Goal: Task Accomplishment & Management: Complete application form

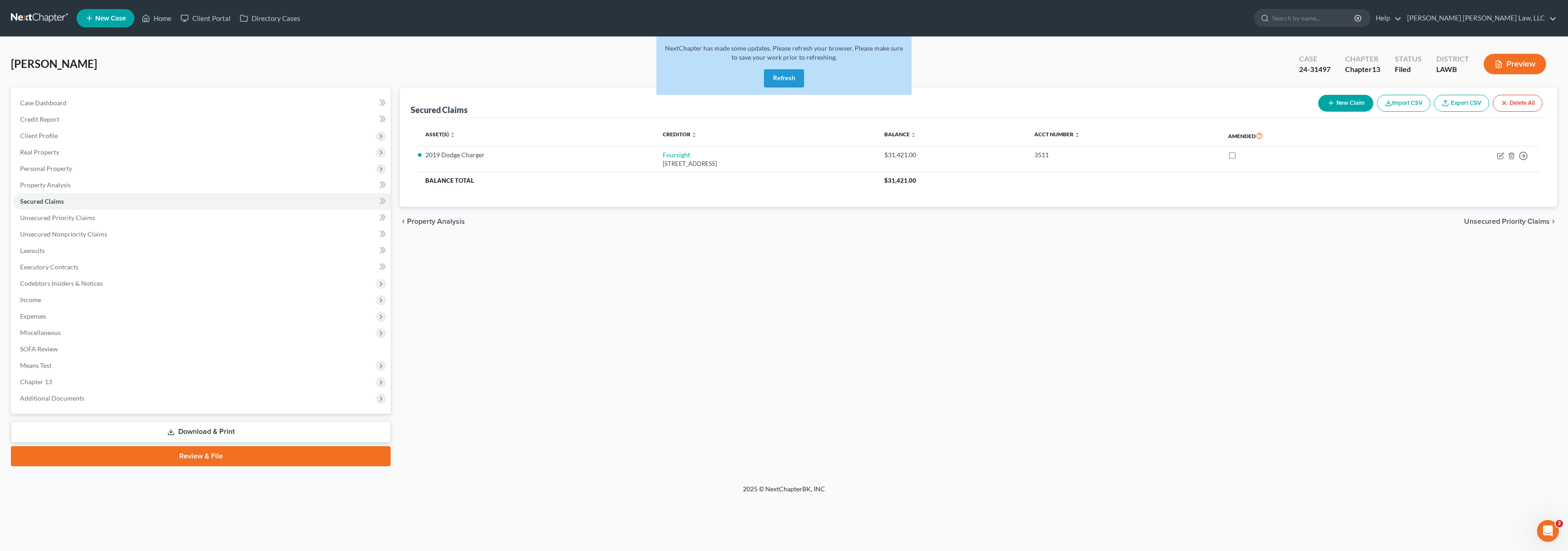
click at [794, 78] on button "Refresh" at bounding box center [784, 78] width 40 height 18
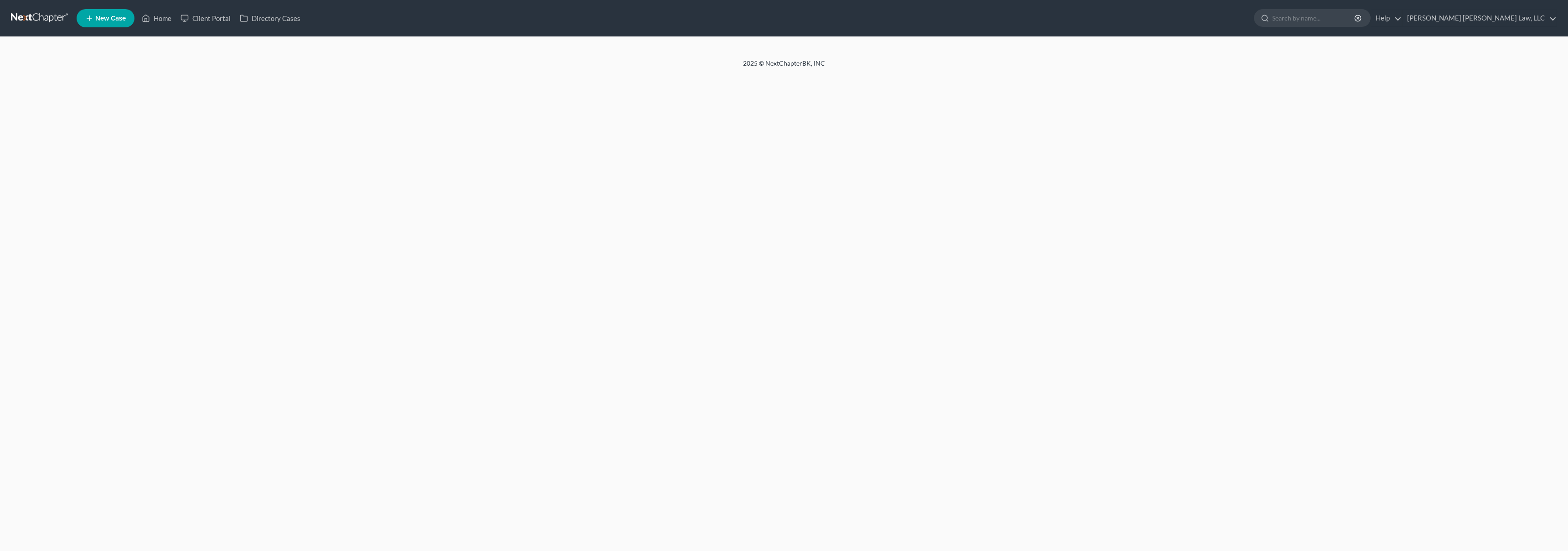
click at [47, 18] on link at bounding box center [40, 18] width 58 height 16
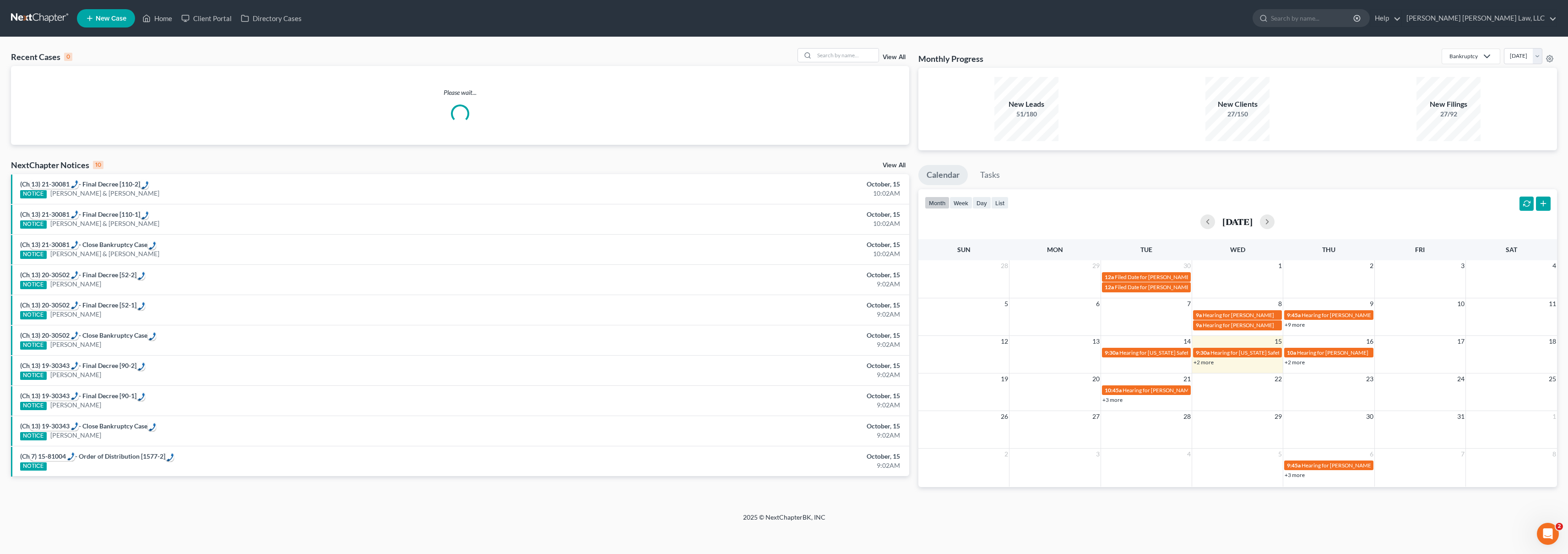
click at [104, 15] on span "New Case" at bounding box center [111, 19] width 31 height 7
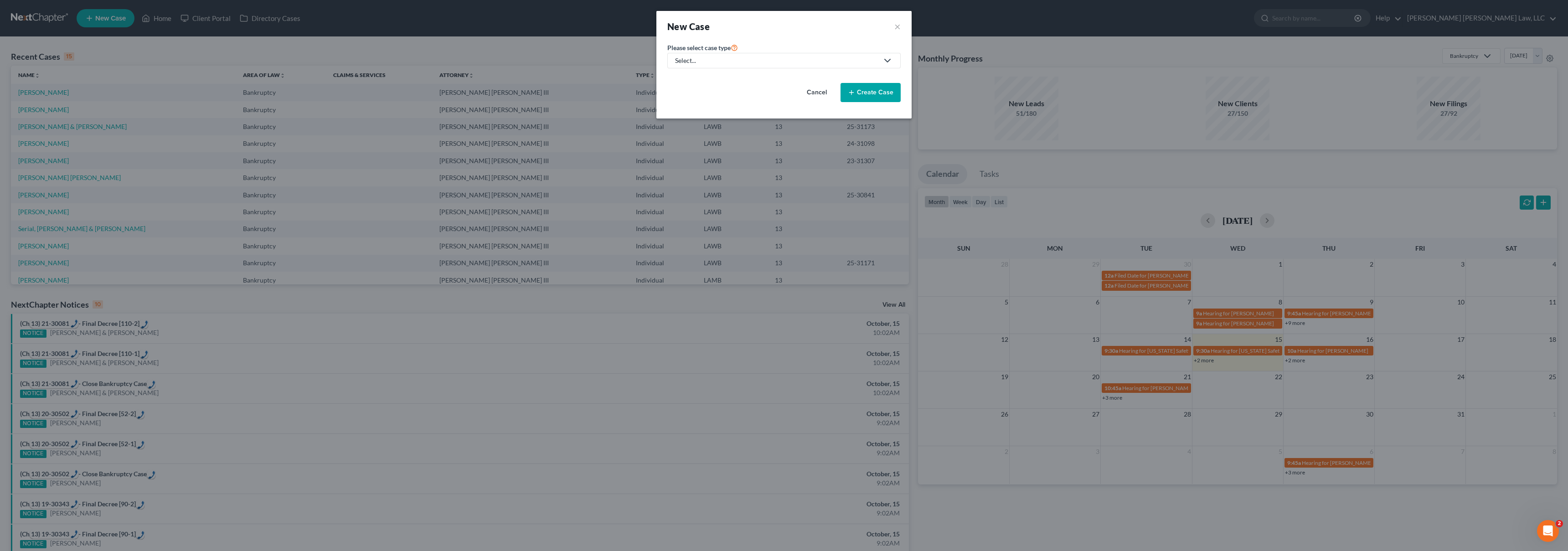
click at [757, 61] on div "Select..." at bounding box center [776, 61] width 203 height 9
click at [706, 81] on div "Bankruptcy" at bounding box center [717, 79] width 81 height 9
select select "36"
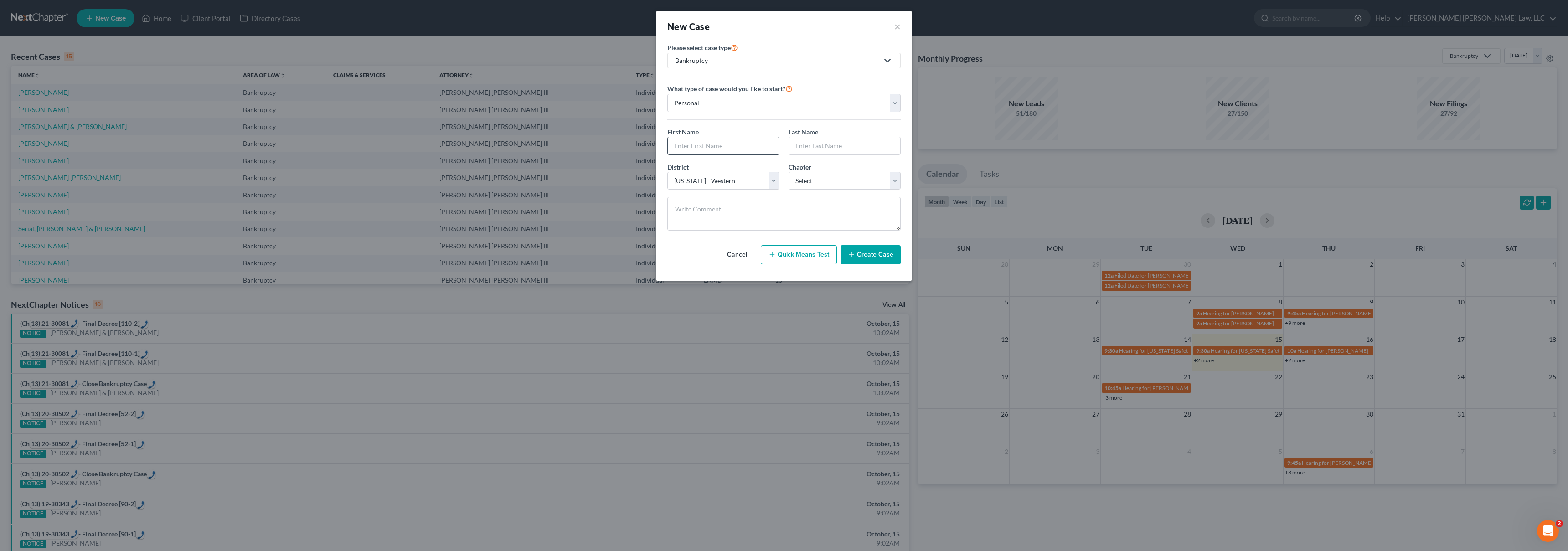
click at [709, 149] on input "text" at bounding box center [723, 146] width 111 height 18
type input "John"
type input "Davis"
click at [806, 180] on select "Select 7 11 12 13" at bounding box center [845, 181] width 112 height 18
select select "3"
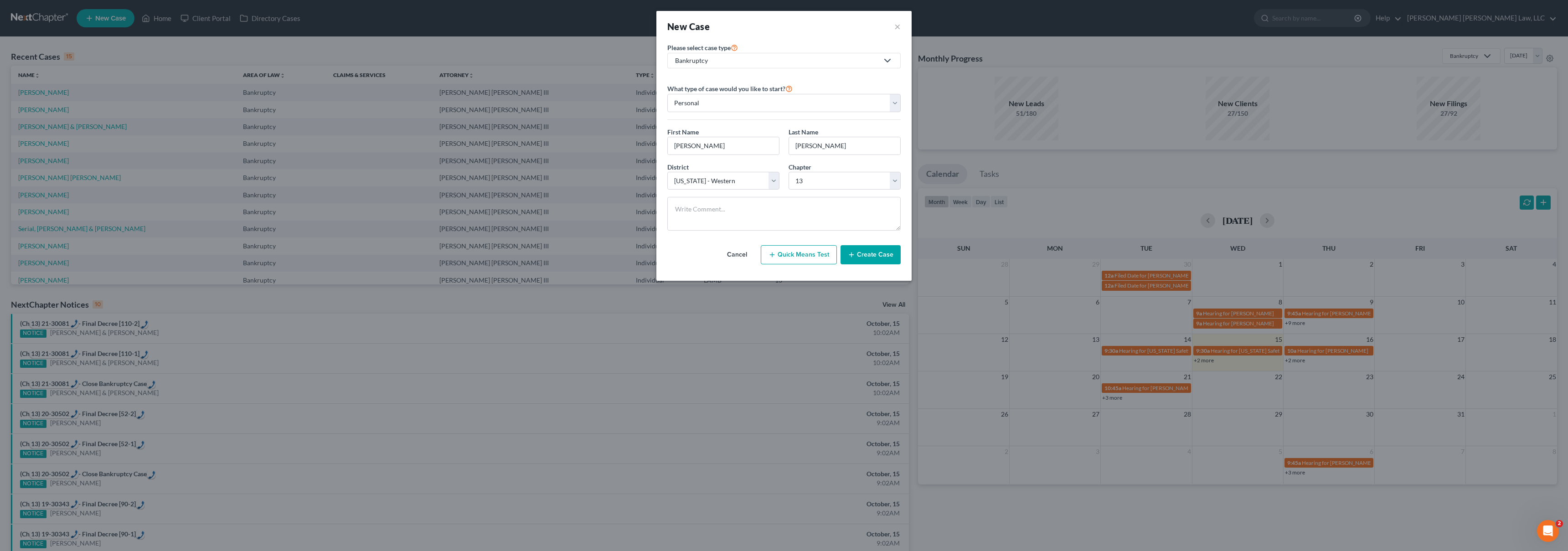
click at [864, 257] on button "Create Case" at bounding box center [871, 254] width 60 height 19
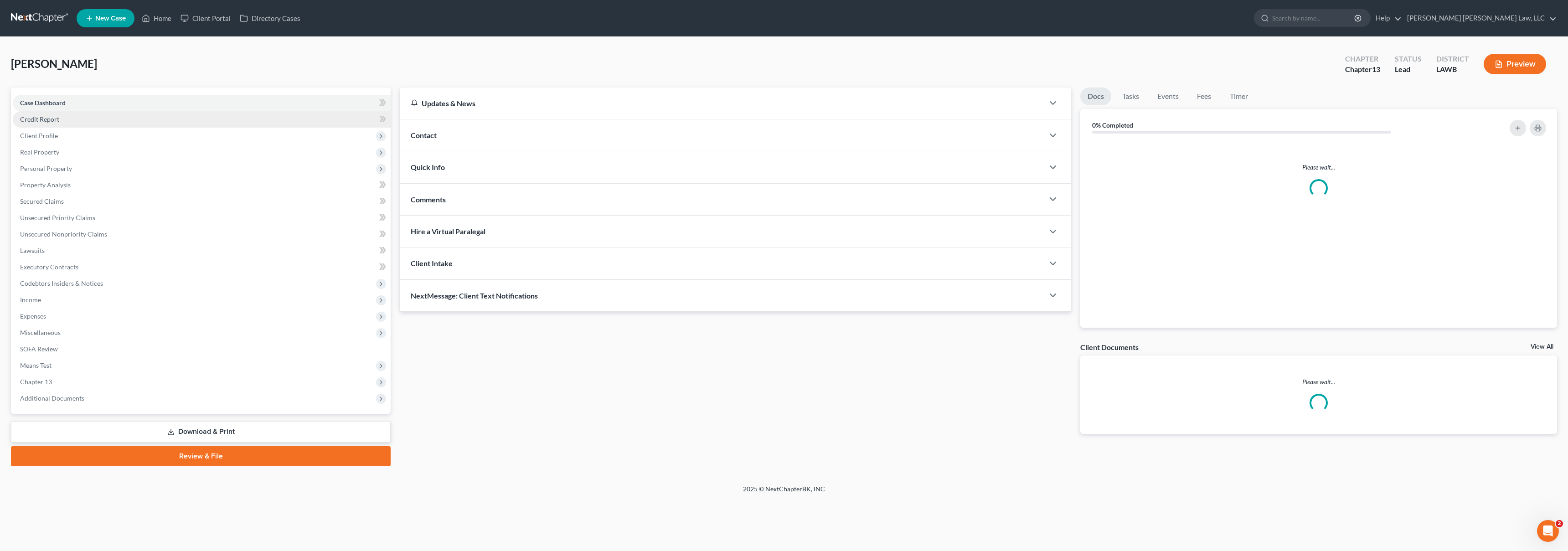
click at [46, 117] on span "Credit Report" at bounding box center [39, 119] width 39 height 8
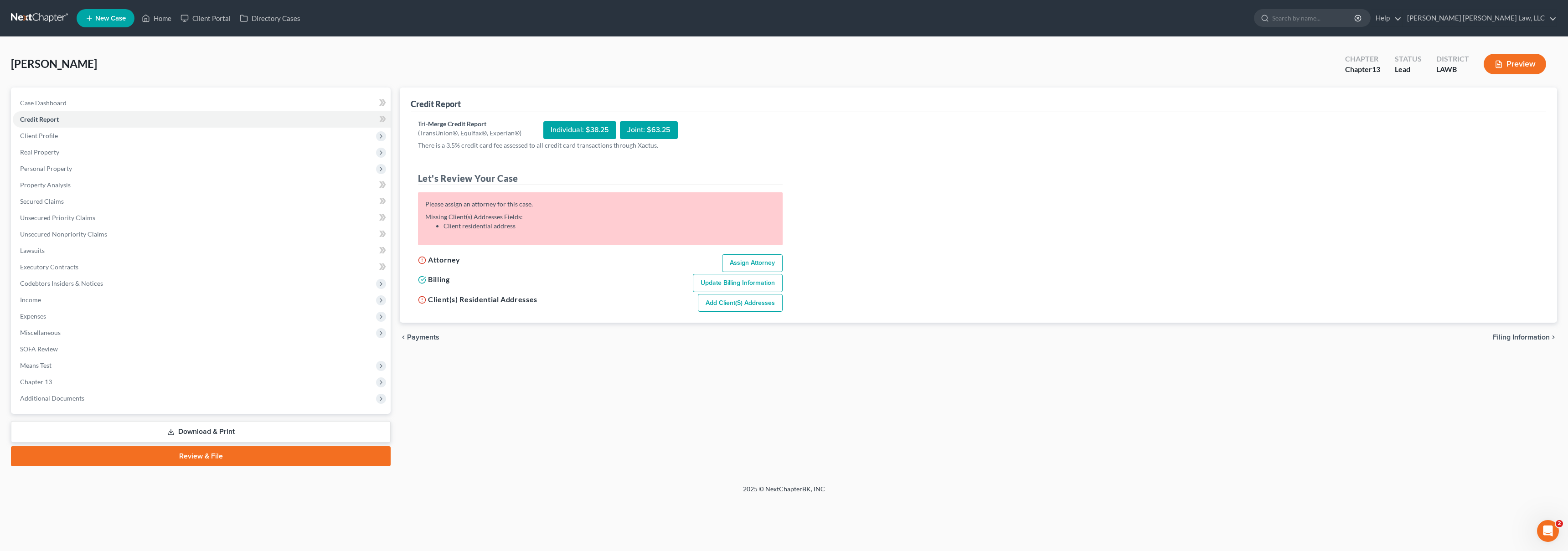
click at [736, 257] on link "Assign Attorney" at bounding box center [752, 263] width 61 height 18
select select "1"
select select "0"
select select "3"
select select "36"
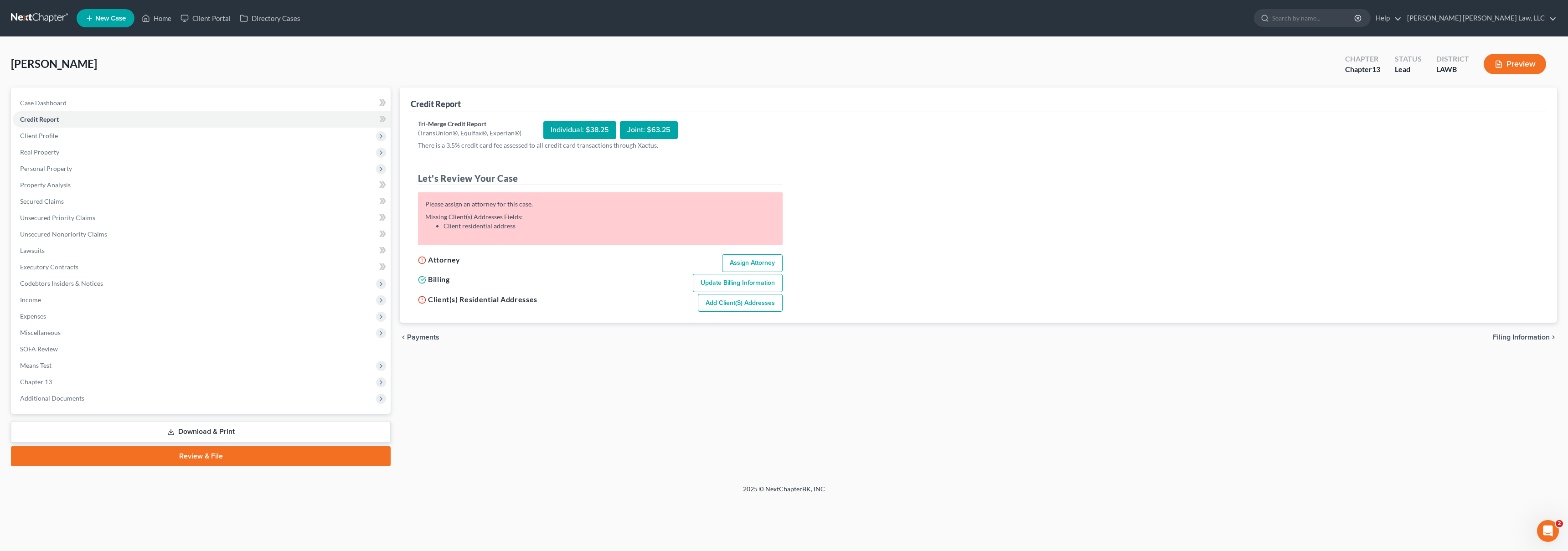
select select "19"
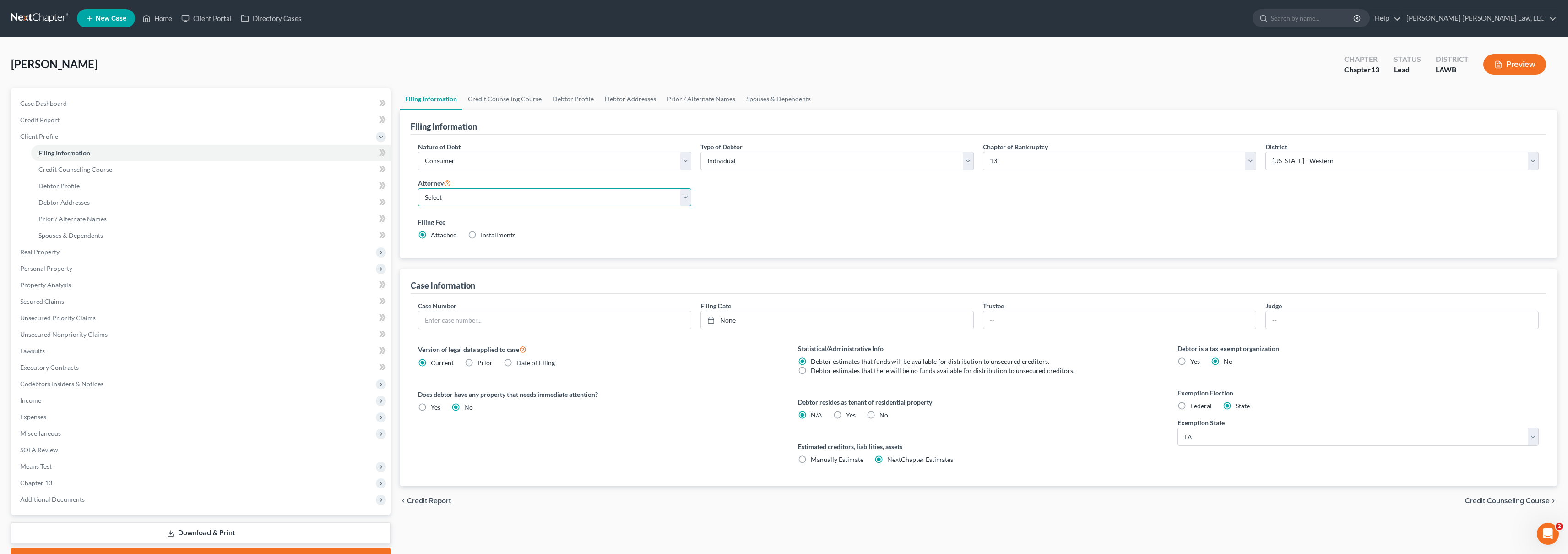
click at [438, 195] on select "Select" at bounding box center [554, 198] width 273 height 19
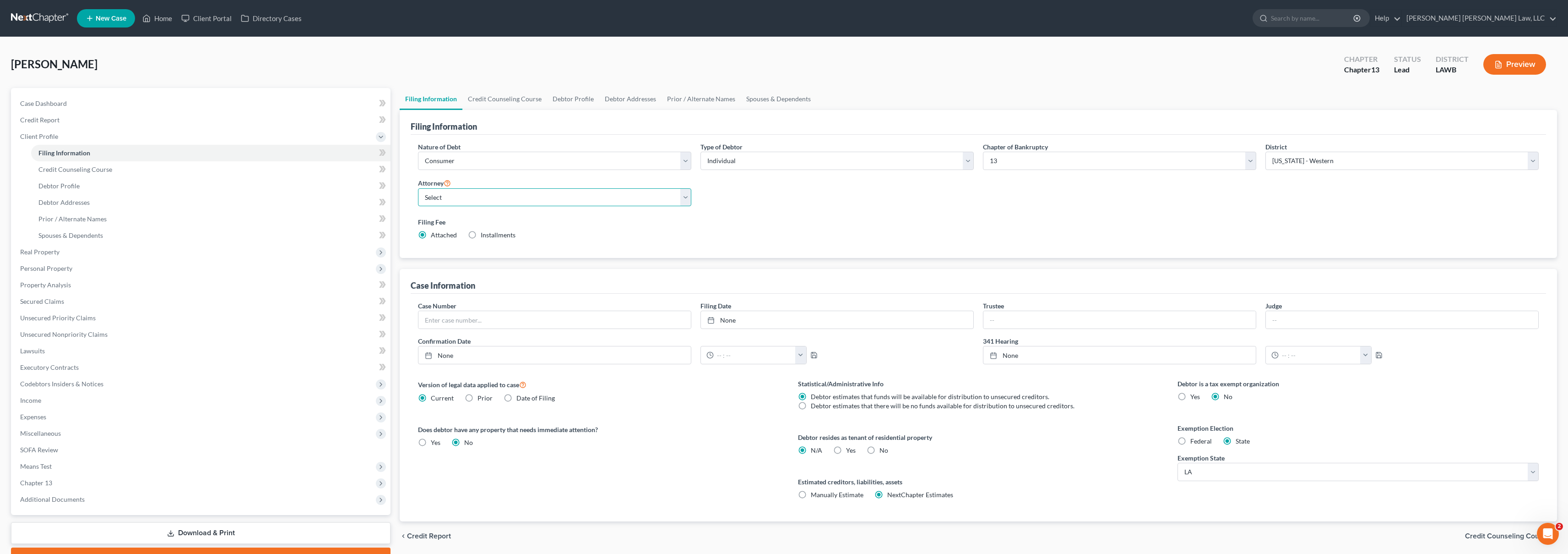
select select "0"
click at [89, 120] on link "Credit Report" at bounding box center [202, 120] width 378 height 16
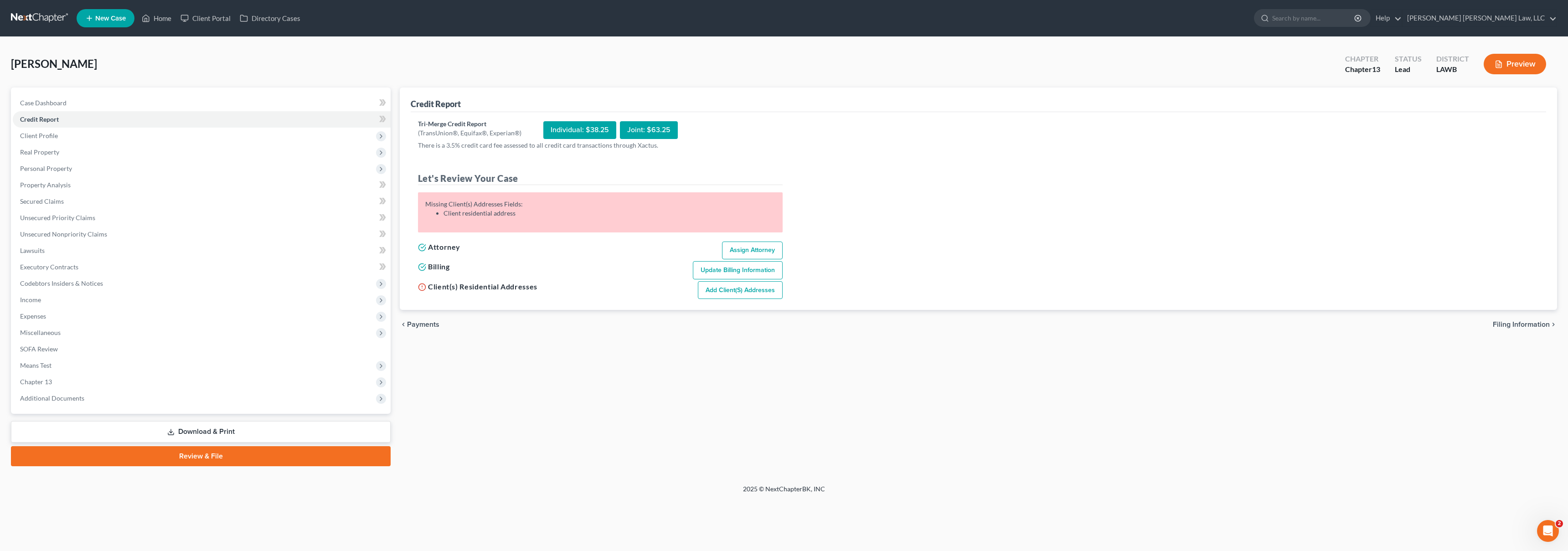
click at [728, 282] on link "Add Client(s) Addresses" at bounding box center [740, 290] width 84 height 18
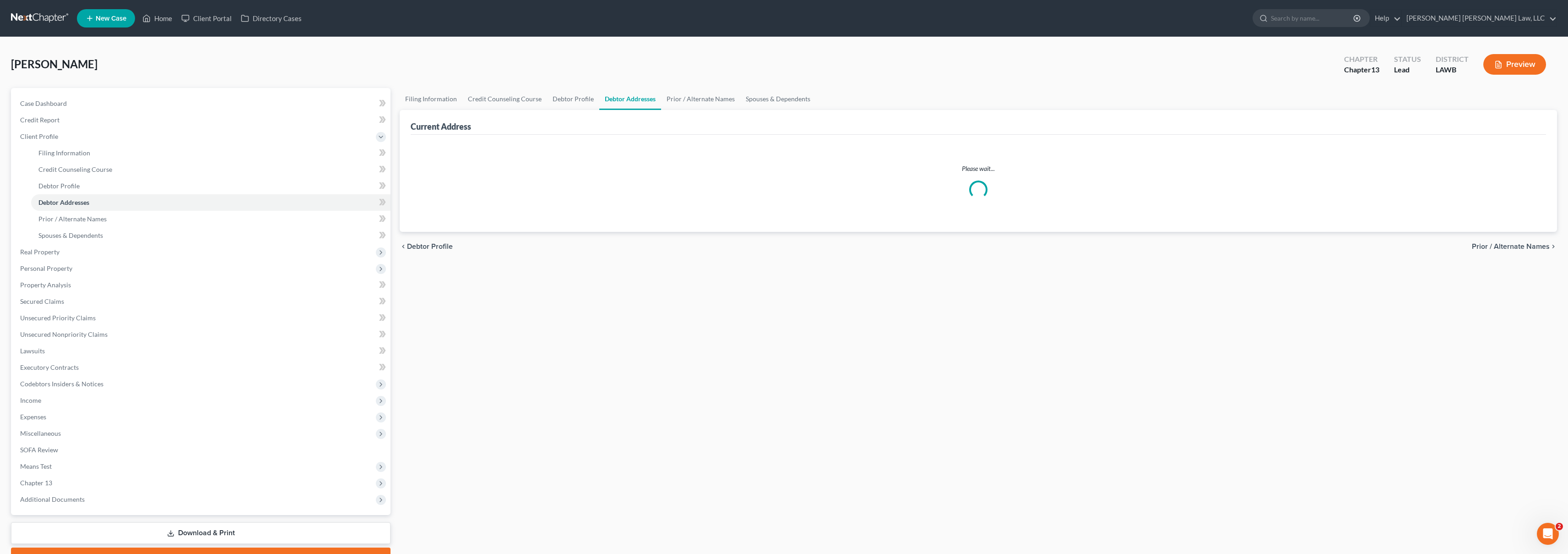
select select "0"
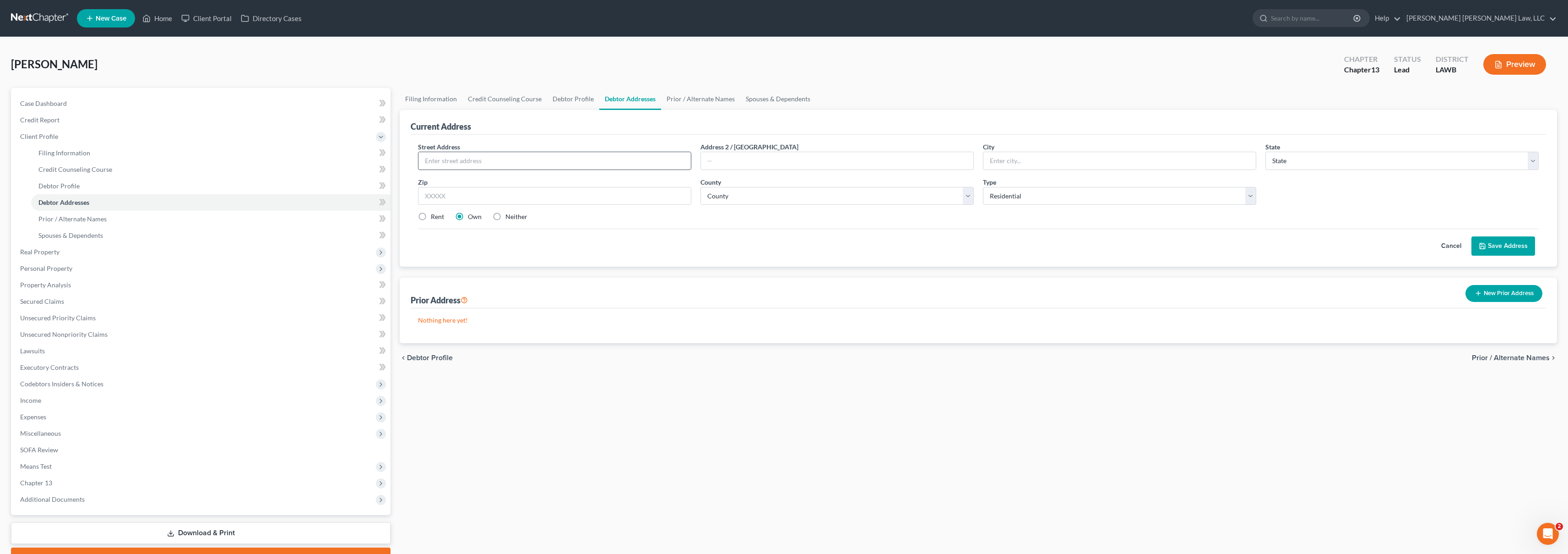
click at [506, 157] on input "text" at bounding box center [554, 160] width 272 height 18
type input "1013 Hood Street"
type input "Bastrop"
select select "19"
type input "71220"
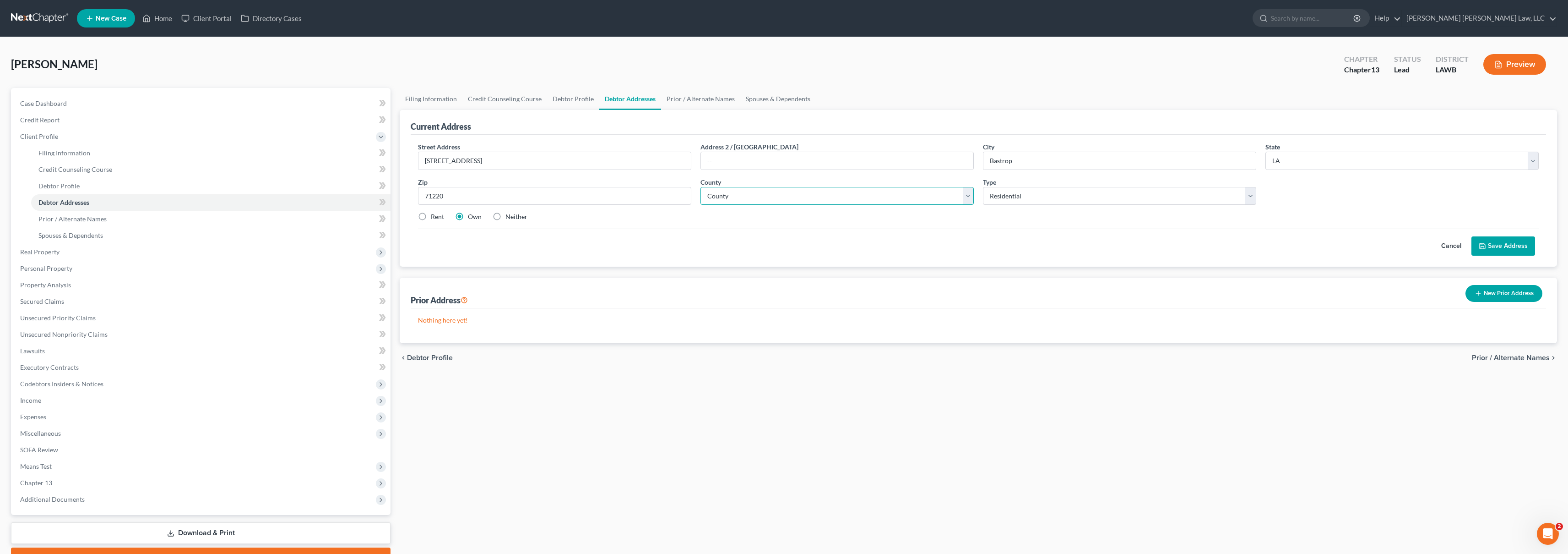
click at [734, 200] on select "County Acadia Allen Ascension Assumption Avoyelles Beauregard Bienville Bossier…" at bounding box center [836, 196] width 273 height 19
select select "33"
click at [1497, 243] on button "Save Address" at bounding box center [1502, 245] width 64 height 19
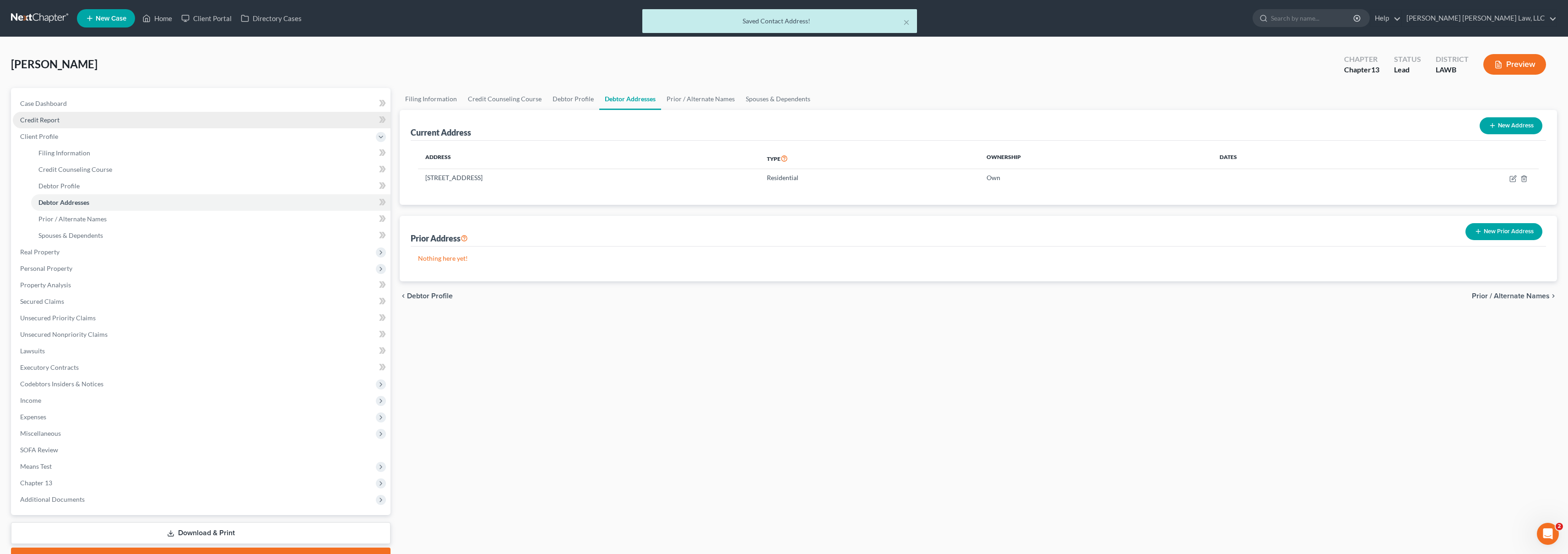
click at [83, 121] on link "Credit Report" at bounding box center [202, 120] width 378 height 16
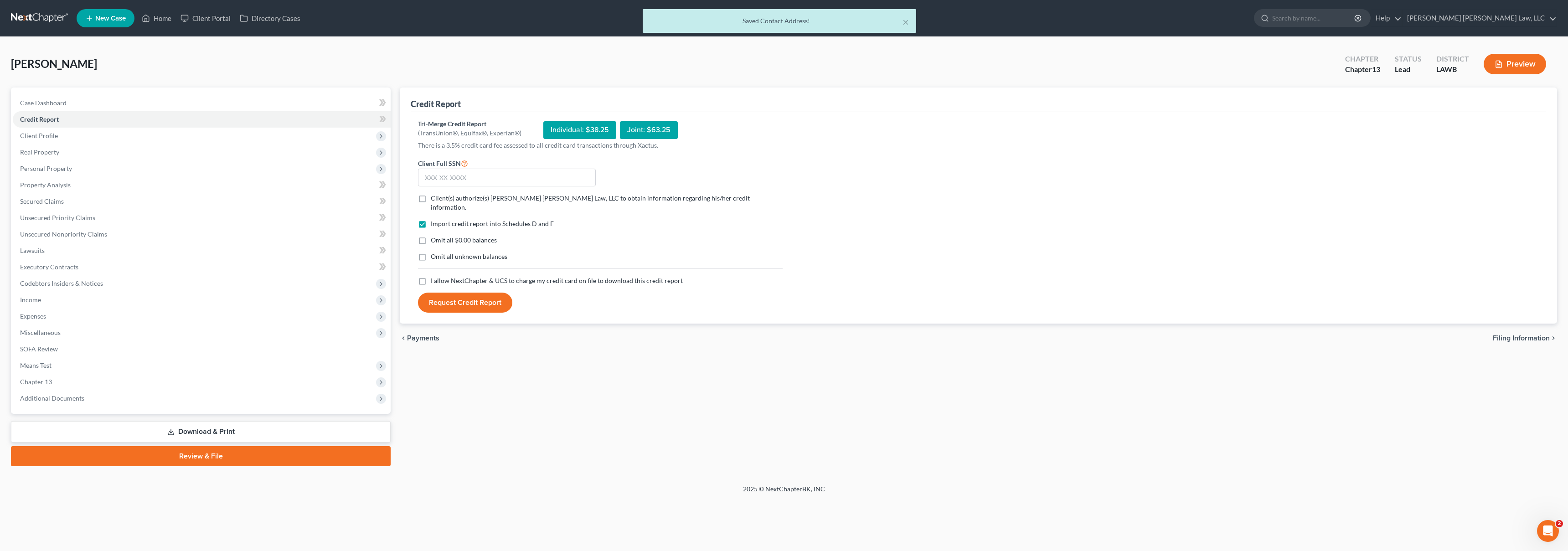
click at [431, 276] on label "I allow NextChapter & UCS to charge my credit card on file to download this cre…" at bounding box center [557, 281] width 252 height 9
click at [435, 276] on input "I allow NextChapter & UCS to charge my credit card on file to download this cre…" at bounding box center [438, 279] width 6 height 6
checkbox input "true"
drag, startPoint x: 424, startPoint y: 246, endPoint x: 423, endPoint y: 239, distance: 7.1
click at [431, 252] on label "Omit all unknown balances" at bounding box center [469, 256] width 77 height 9
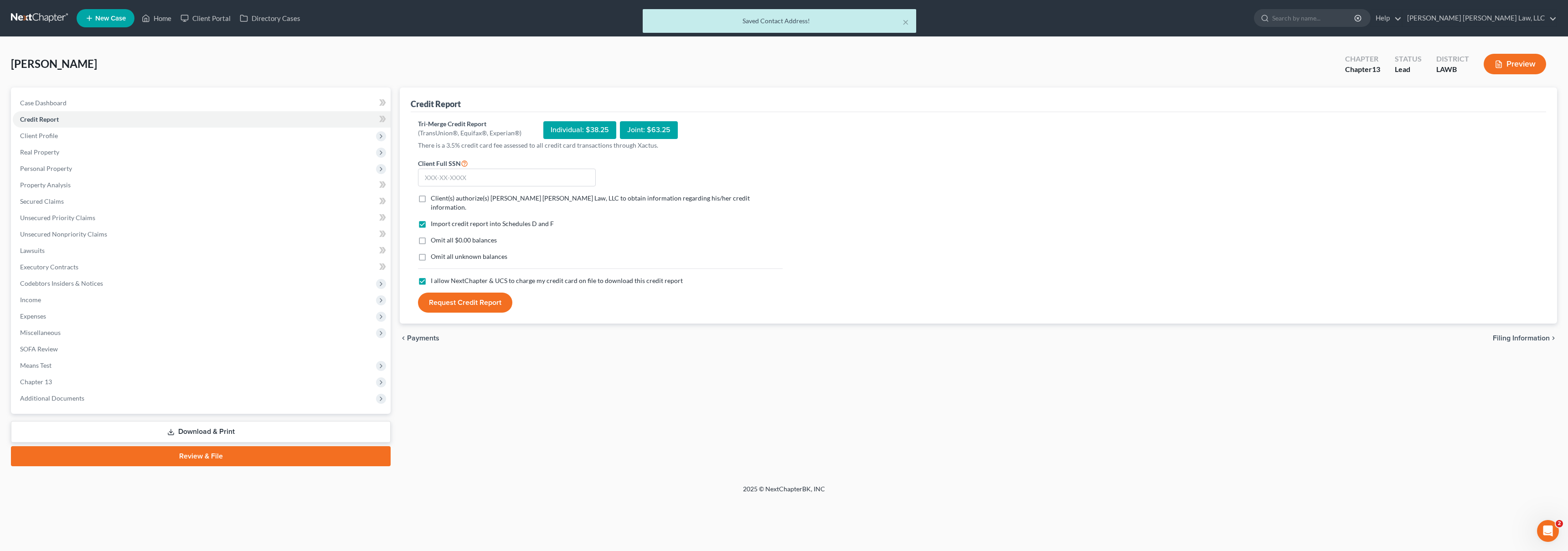
click at [435, 252] on input "Omit all unknown balances" at bounding box center [438, 255] width 6 height 6
checkbox input "true"
click at [431, 236] on label "Omit all $0.00 balances" at bounding box center [464, 240] width 66 height 9
click at [435, 236] on input "Omit all $0.00 balances" at bounding box center [438, 239] width 6 height 6
checkbox input "true"
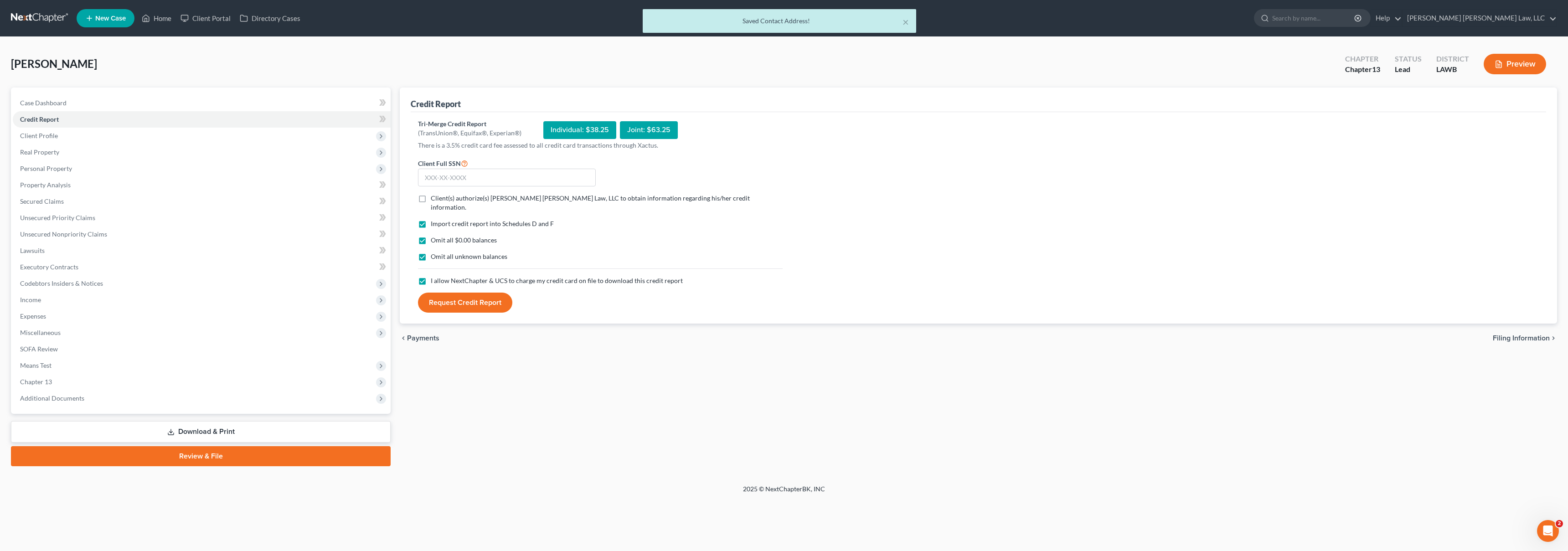
click at [431, 200] on label "Client(s) authorize(s) E. Orum Young Law, LLC to obtain information regarding h…" at bounding box center [607, 203] width 352 height 18
click at [435, 200] on input "Client(s) authorize(s) E. Orum Young Law, LLC to obtain information regarding h…" at bounding box center [438, 196] width 6 height 6
checkbox input "true"
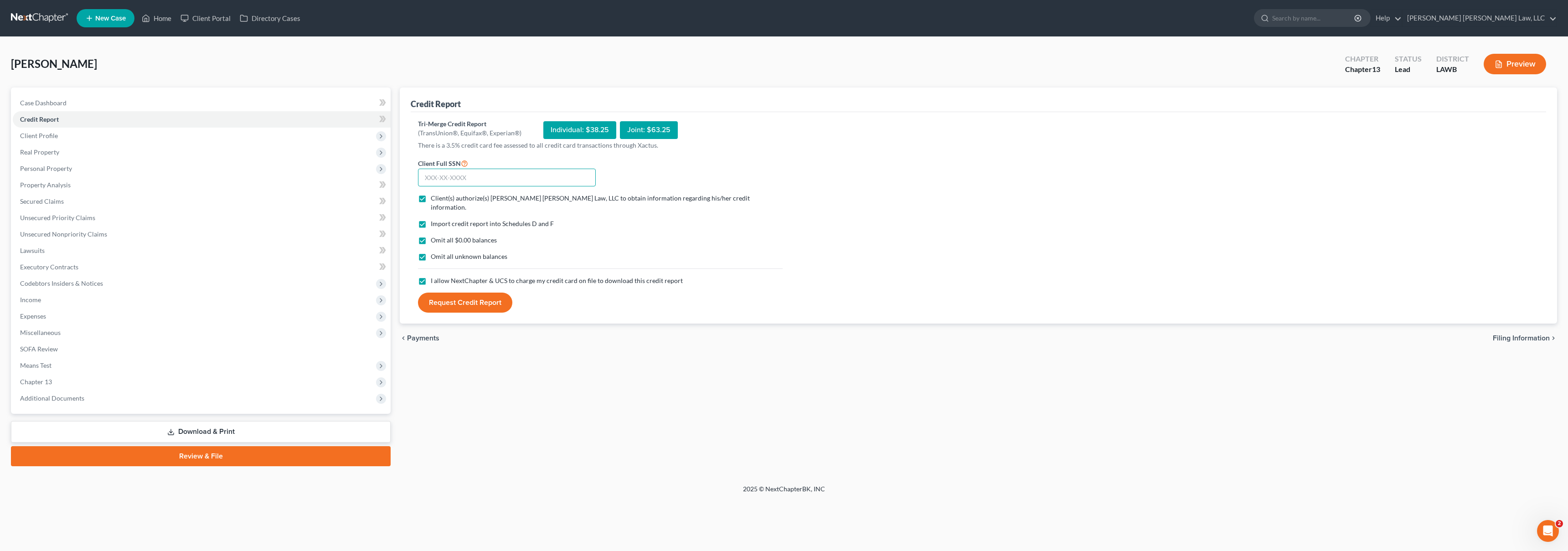
click at [448, 178] on input "text" at bounding box center [507, 178] width 178 height 18
type input "439-37-5727"
click at [459, 292] on button "Request Credit Report" at bounding box center [465, 302] width 94 height 20
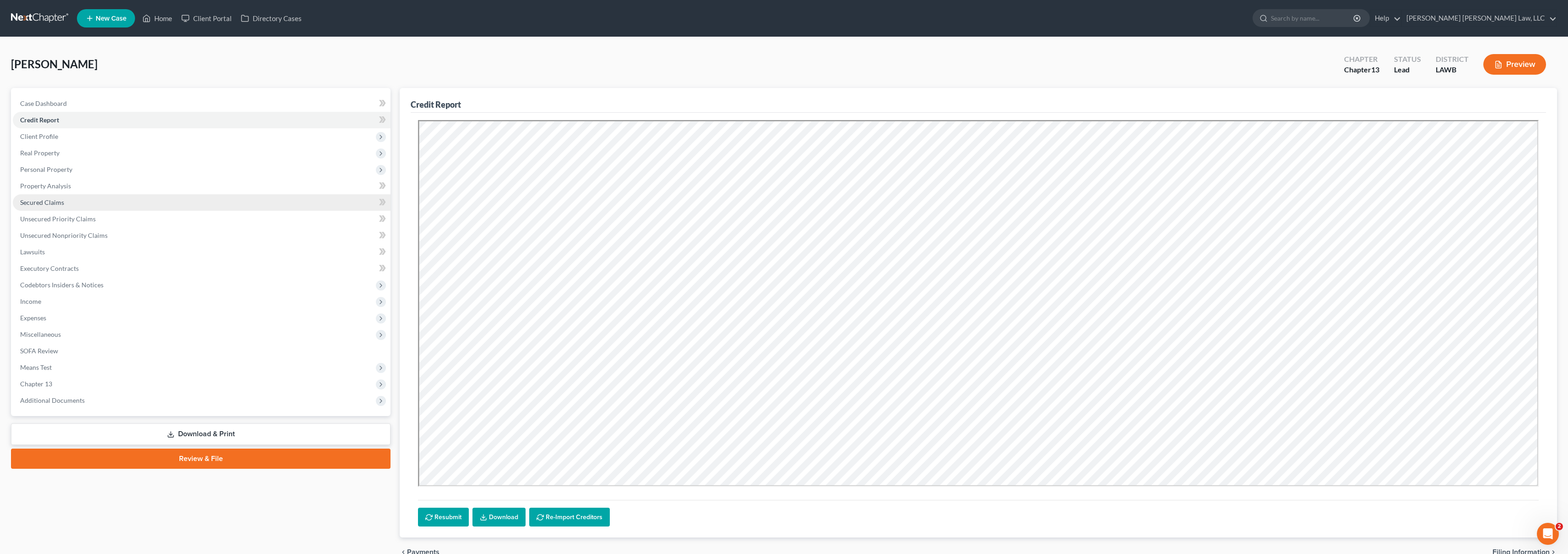
click at [99, 202] on link "Secured Claims" at bounding box center [202, 202] width 378 height 16
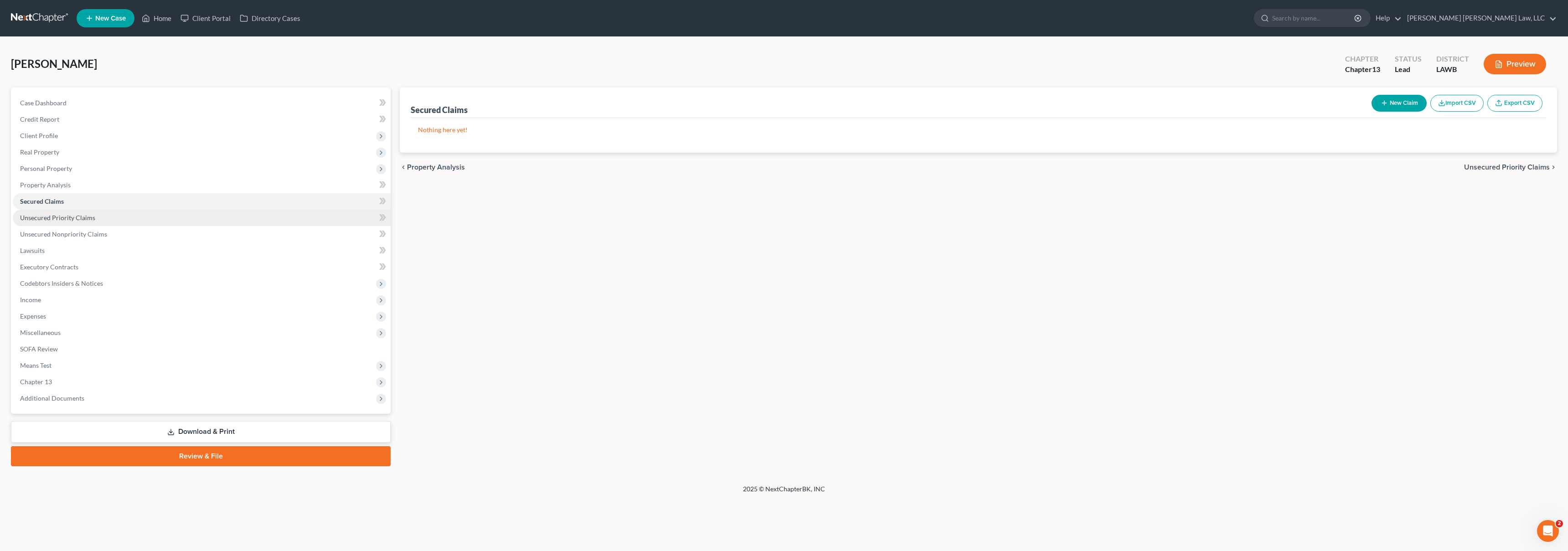
click at [47, 216] on span "Unsecured Priority Claims" at bounding box center [58, 217] width 75 height 8
click at [79, 232] on span "Unsecured Nonpriority Claims" at bounding box center [63, 234] width 87 height 8
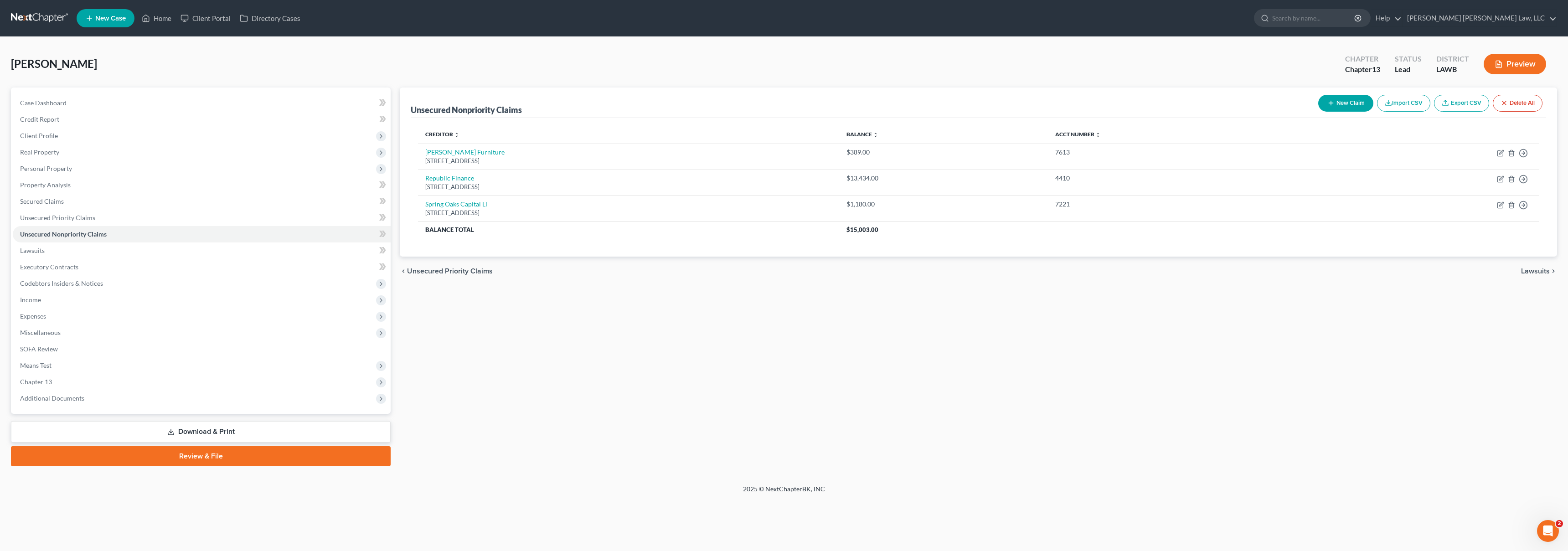
click at [878, 132] on link "Balance expand_more expand_less unfold_more" at bounding box center [863, 134] width 32 height 7
click at [35, 15] on link at bounding box center [40, 18] width 58 height 16
